Goal: Task Accomplishment & Management: Complete application form

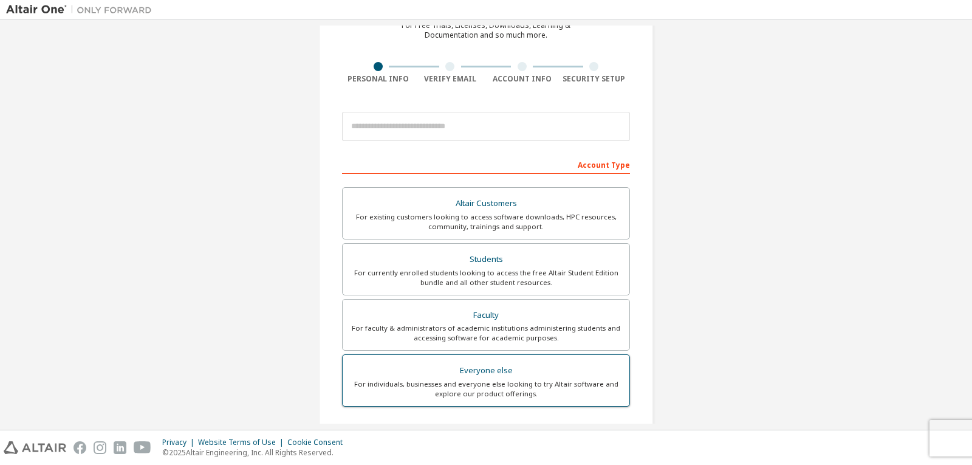
scroll to position [182, 0]
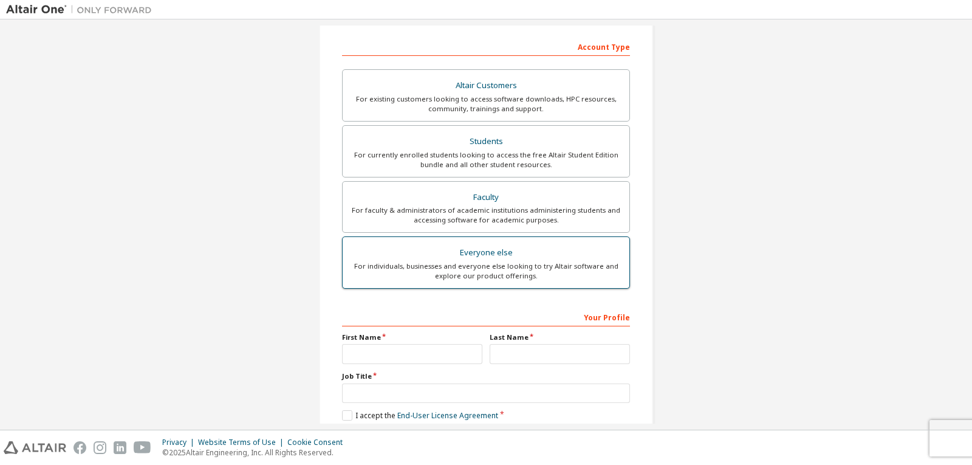
click at [483, 255] on div "Everyone else" at bounding box center [486, 252] width 272 height 17
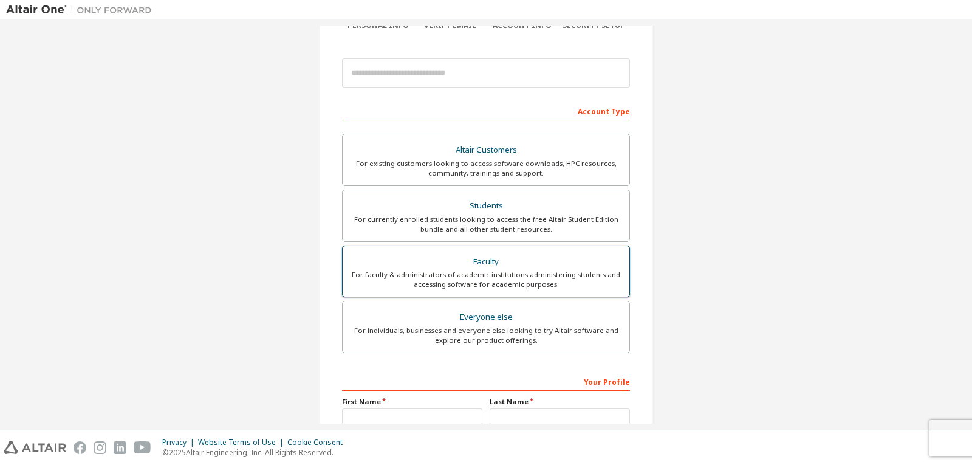
scroll to position [0, 0]
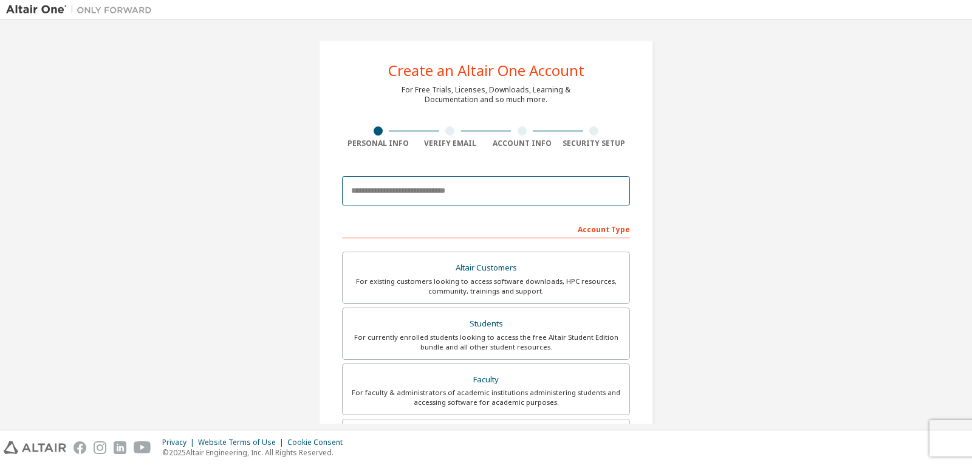
click at [485, 192] on input "email" at bounding box center [486, 190] width 288 height 29
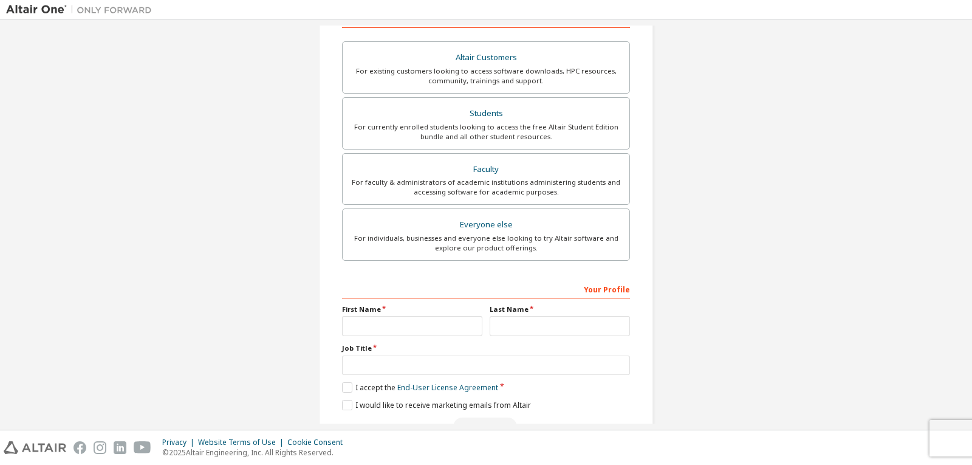
scroll to position [243, 0]
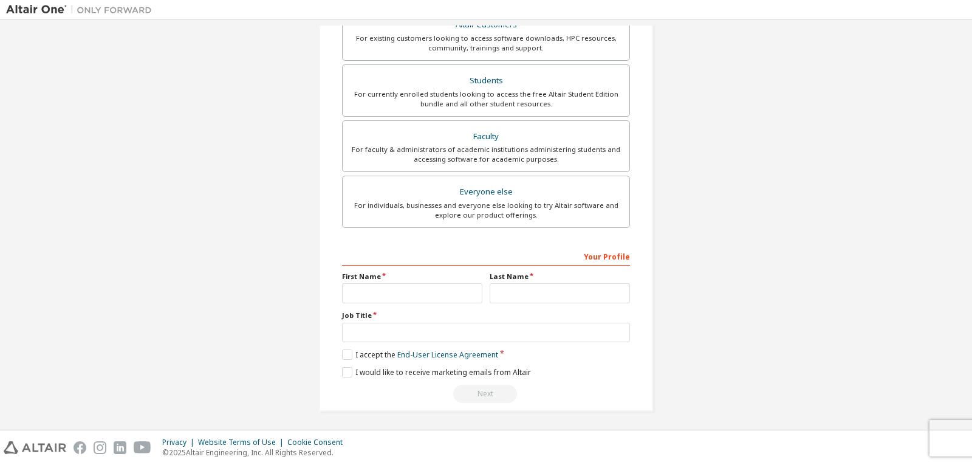
type input "**********"
click at [470, 296] on input "text" at bounding box center [412, 293] width 140 height 20
type input "*****"
click at [512, 293] on input "text" at bounding box center [560, 293] width 140 height 20
type input "**********"
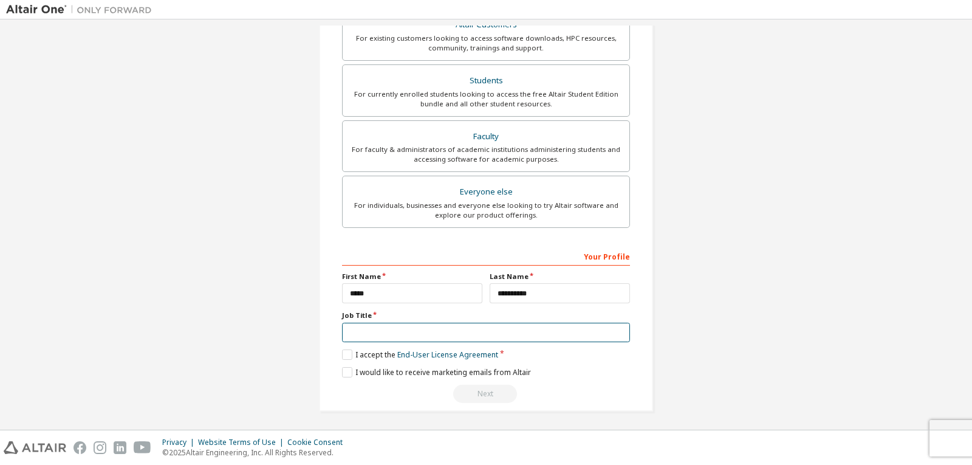
click at [504, 337] on input "text" at bounding box center [486, 333] width 288 height 20
type input "*******"
click at [347, 359] on label "I accept the End-User License Agreement" at bounding box center [420, 354] width 156 height 10
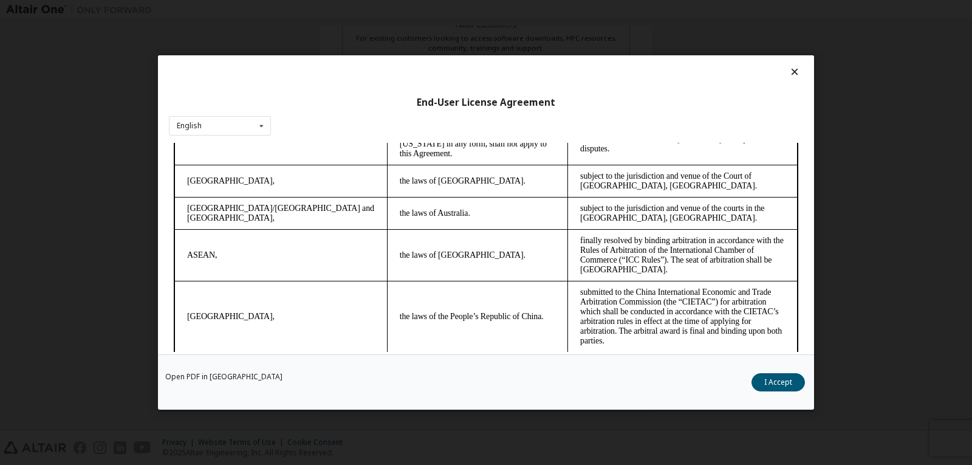
scroll to position [3266, 0]
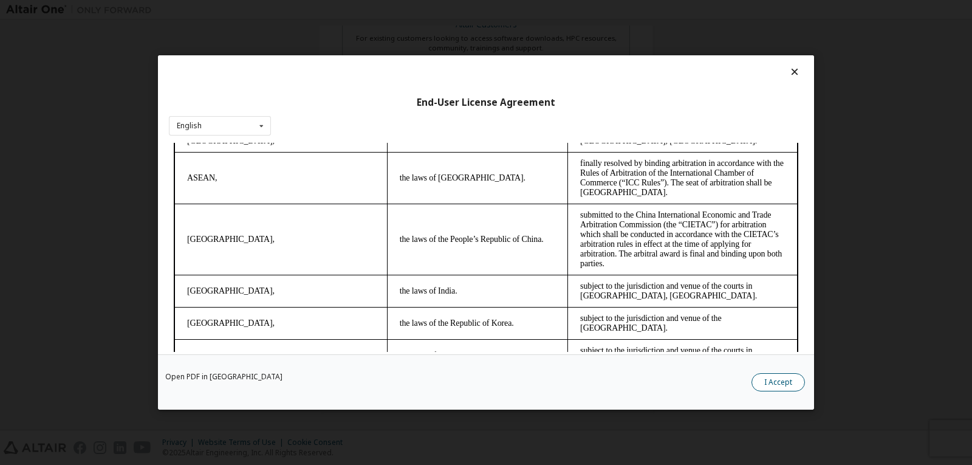
click at [783, 380] on button "I Accept" at bounding box center [778, 382] width 53 height 18
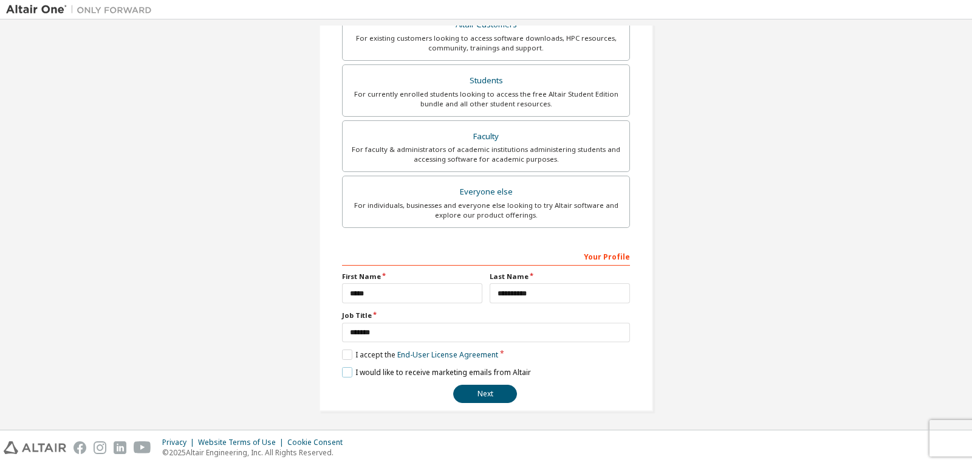
click at [347, 374] on label "I would like to receive marketing emails from Altair" at bounding box center [436, 372] width 189 height 10
click at [475, 395] on button "Next" at bounding box center [485, 394] width 64 height 18
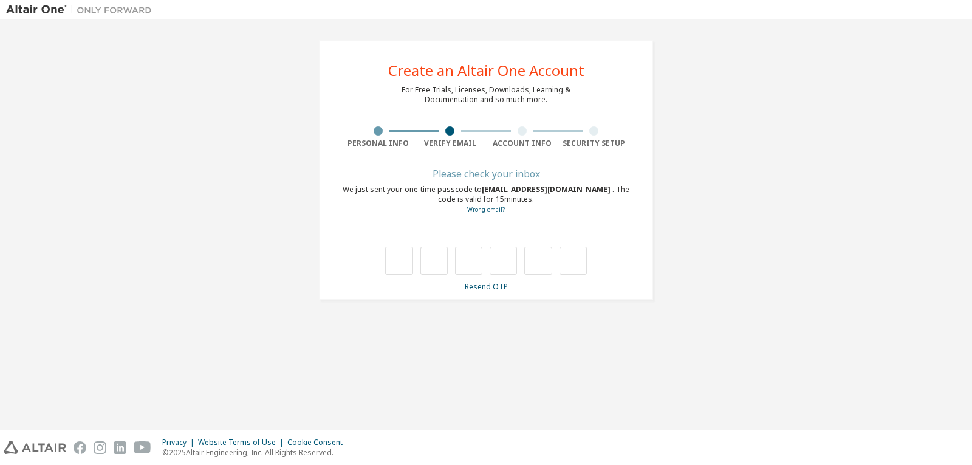
type input "*"
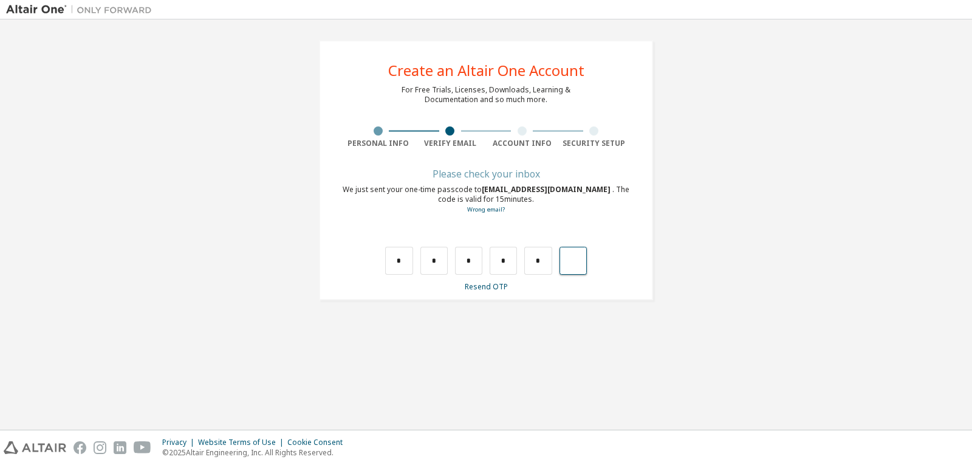
type input "*"
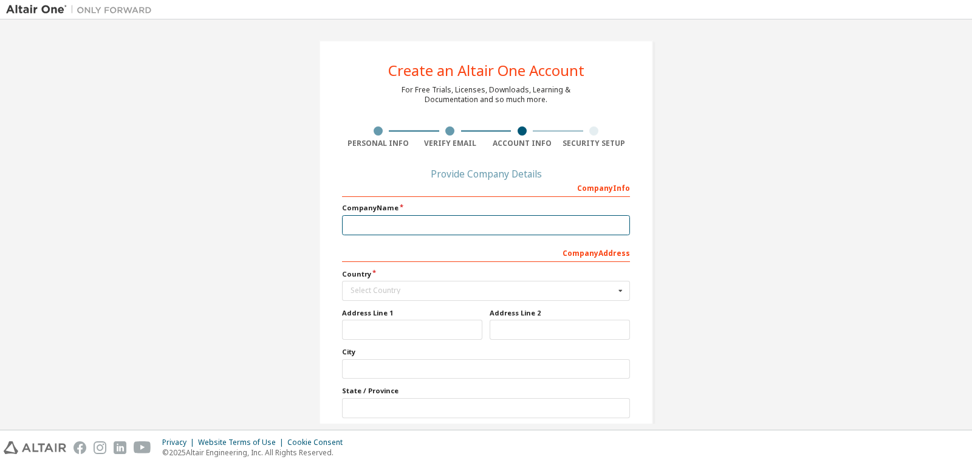
click at [524, 226] on input "text" at bounding box center [486, 225] width 288 height 20
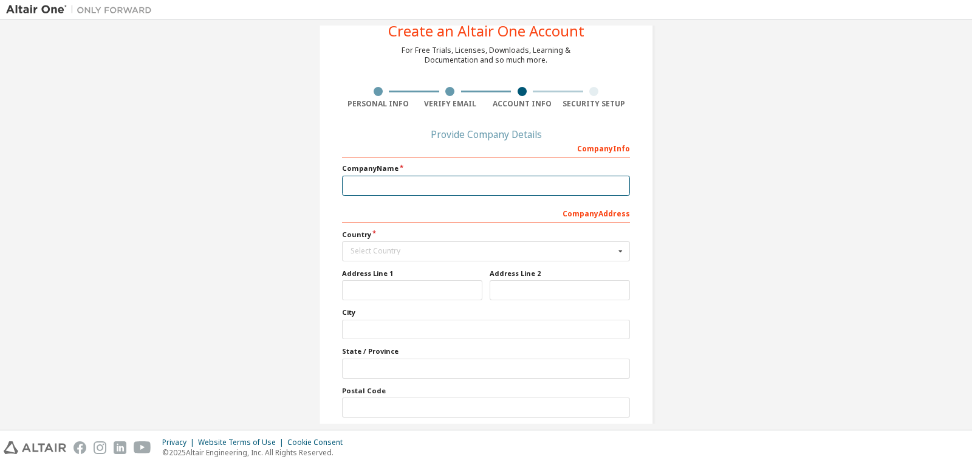
scroll to position [61, 0]
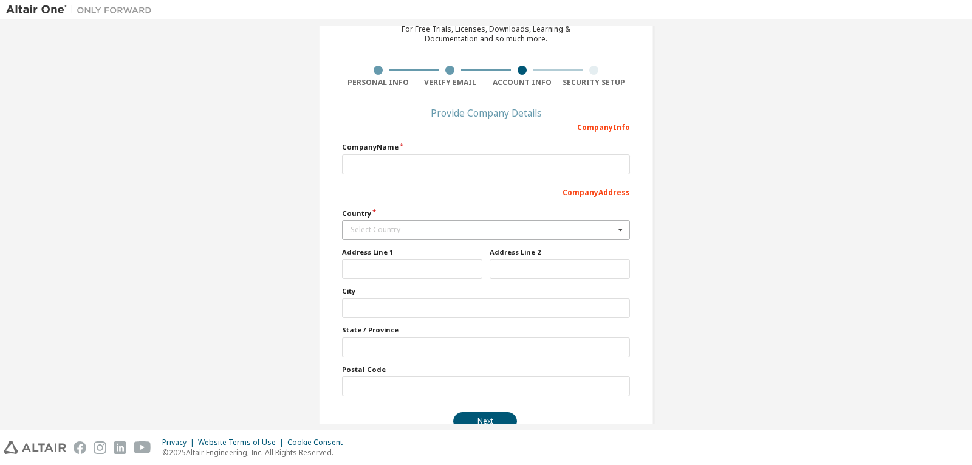
click at [437, 228] on div "Select Country" at bounding box center [483, 229] width 264 height 7
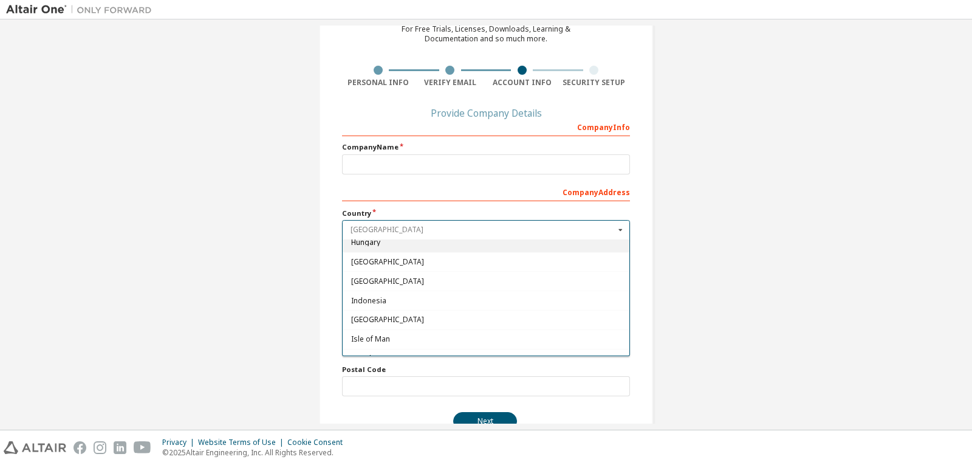
scroll to position [1883, 0]
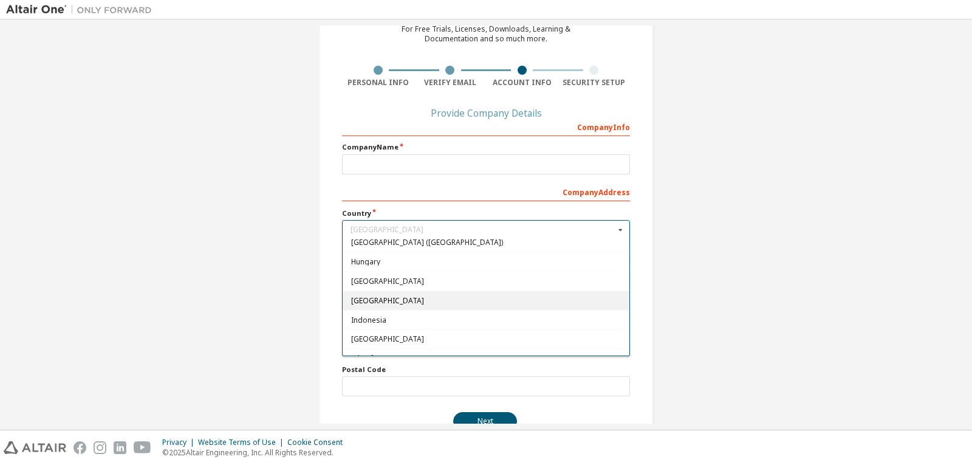
click at [360, 300] on span "India" at bounding box center [486, 300] width 270 height 7
type input "***"
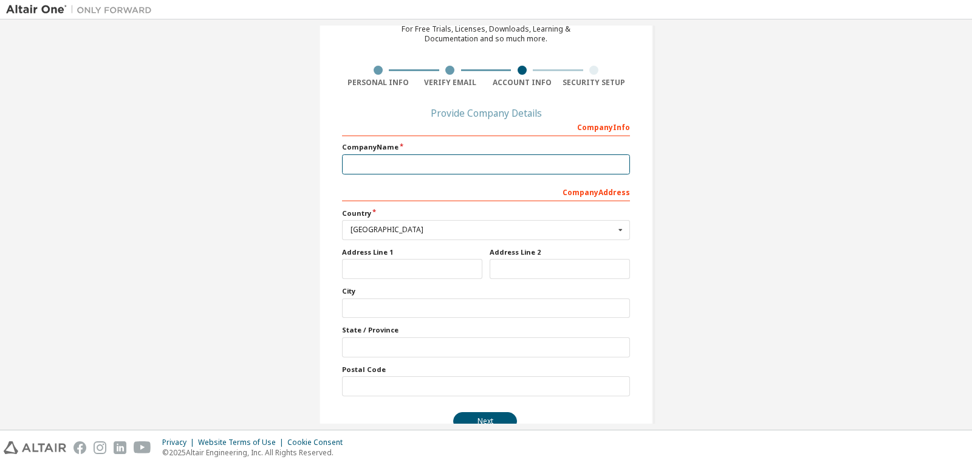
click at [492, 157] on input "text" at bounding box center [486, 164] width 288 height 20
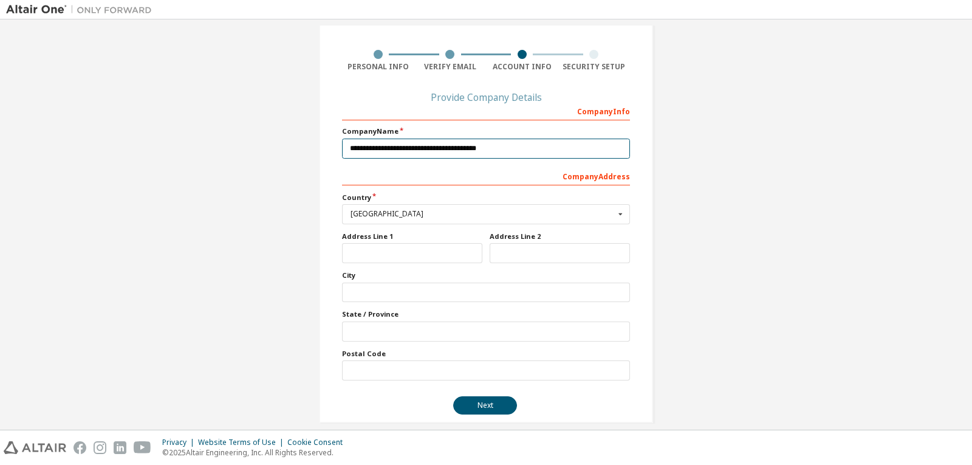
scroll to position [91, 0]
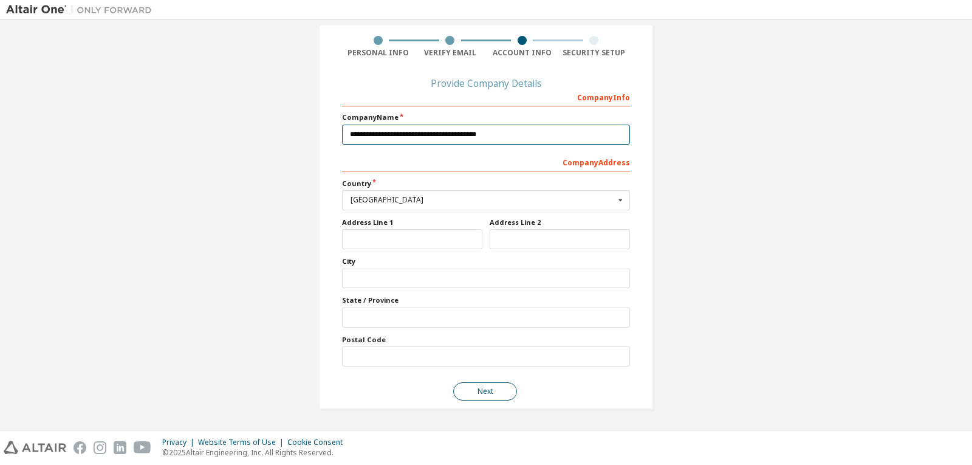
type input "**********"
click at [488, 391] on button "Next" at bounding box center [485, 391] width 64 height 18
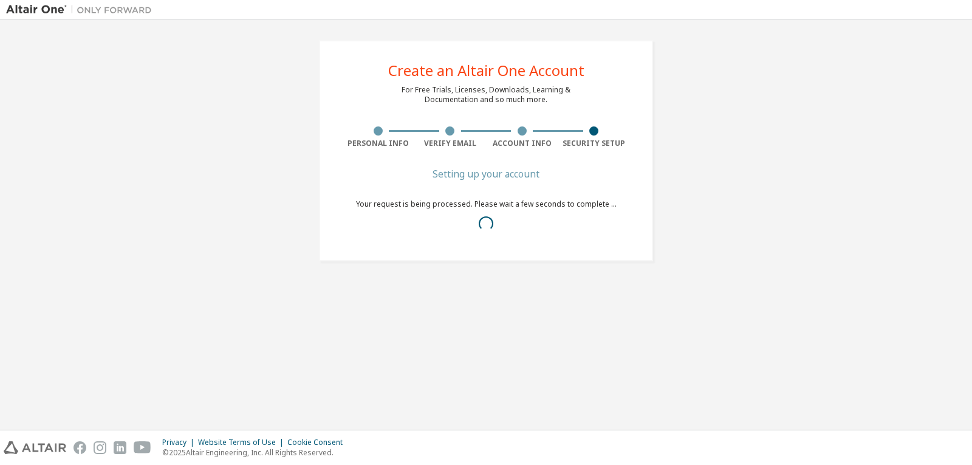
scroll to position [0, 0]
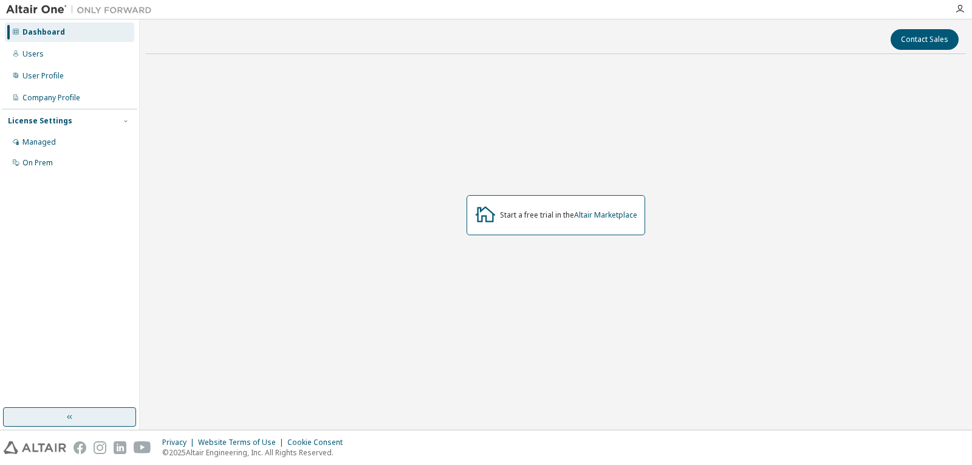
click at [60, 423] on button "button" at bounding box center [69, 416] width 133 height 19
